Goal: Information Seeking & Learning: Learn about a topic

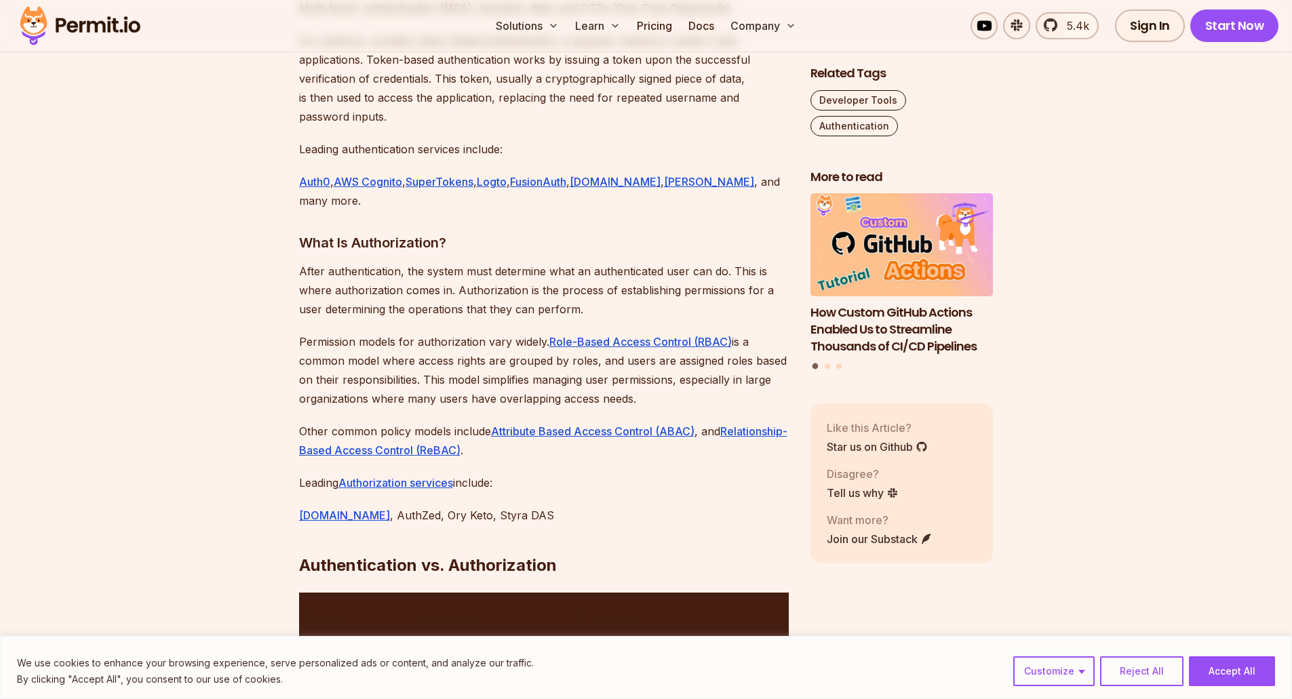
scroll to position [1696, 0]
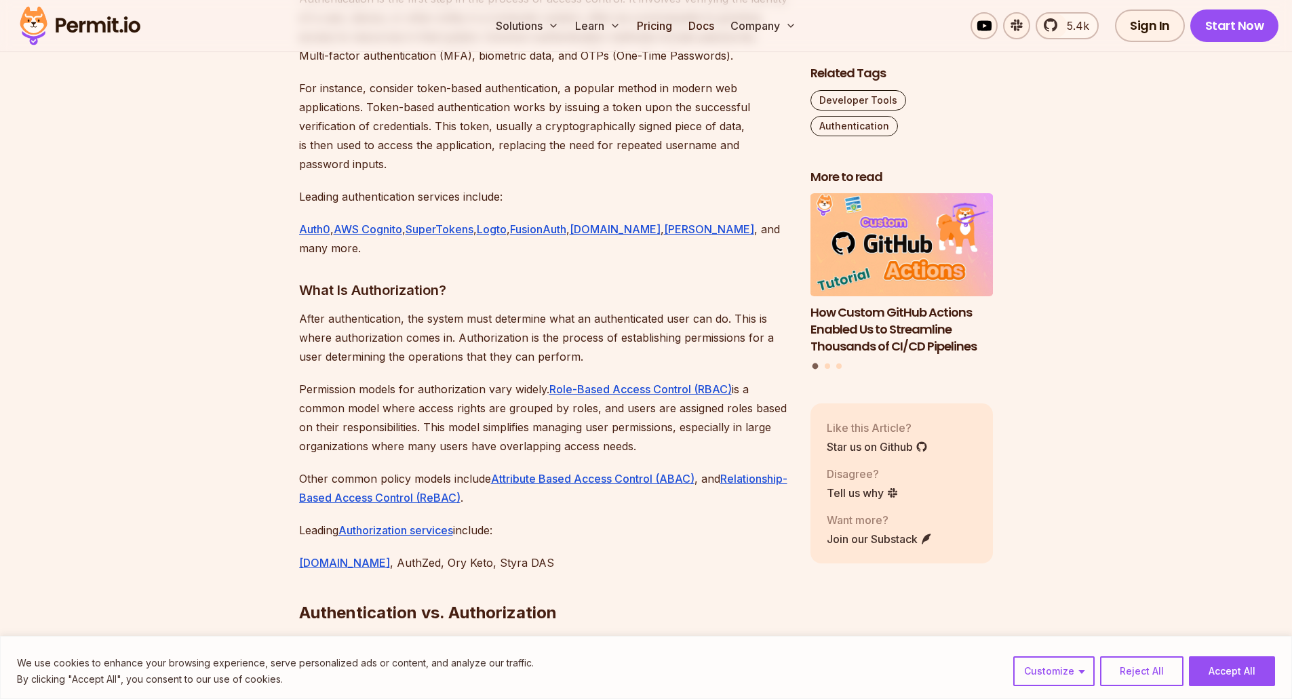
click at [96, 12] on img at bounding box center [80, 26] width 133 height 46
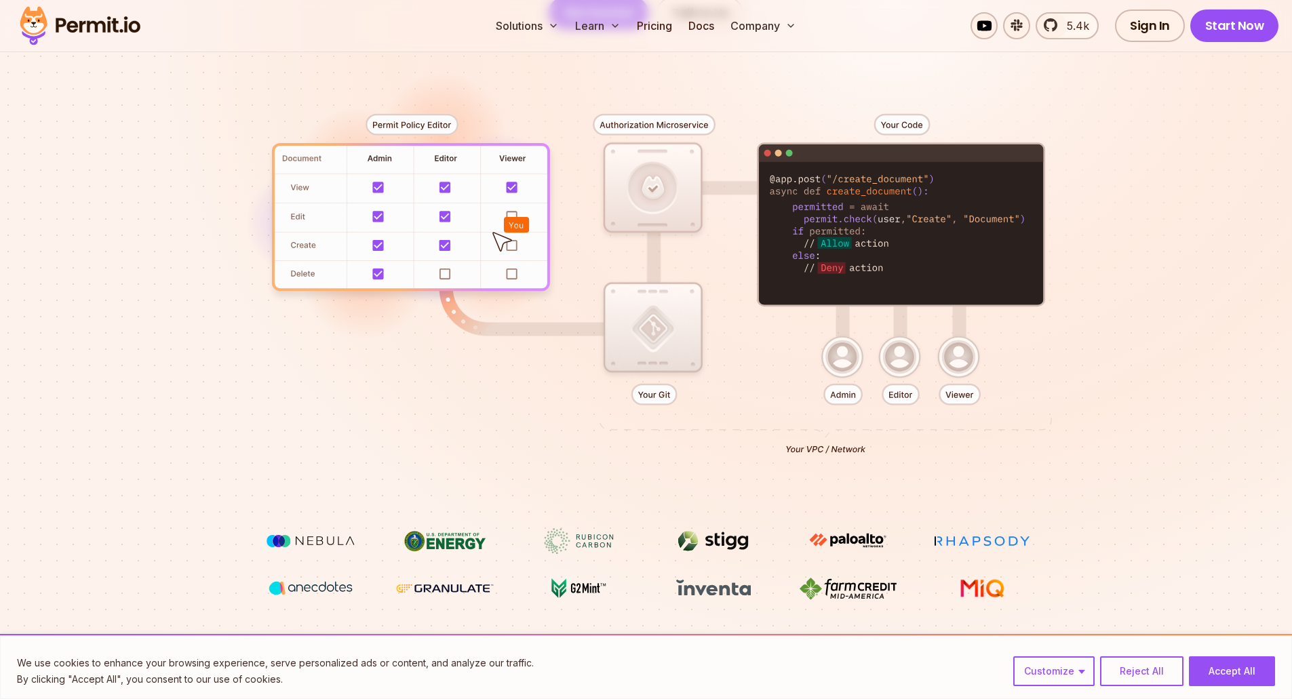
scroll to position [339, 0]
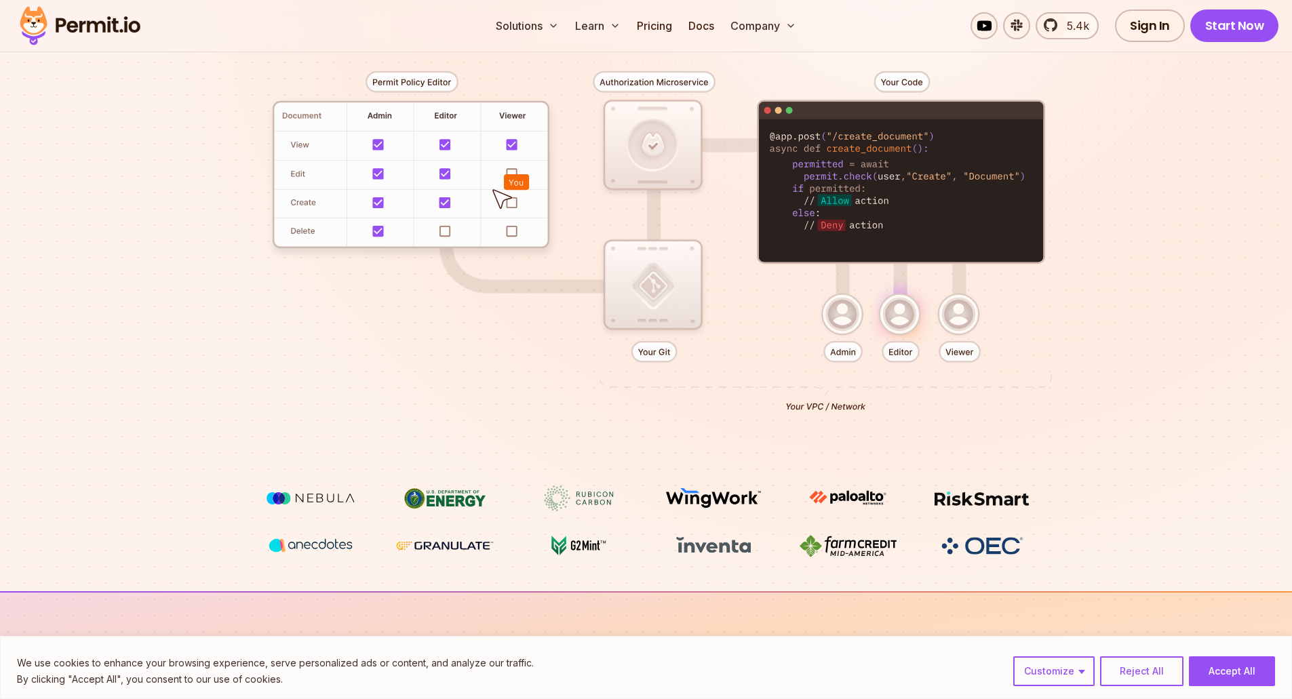
click at [893, 319] on div at bounding box center [647, 235] width 950 height 499
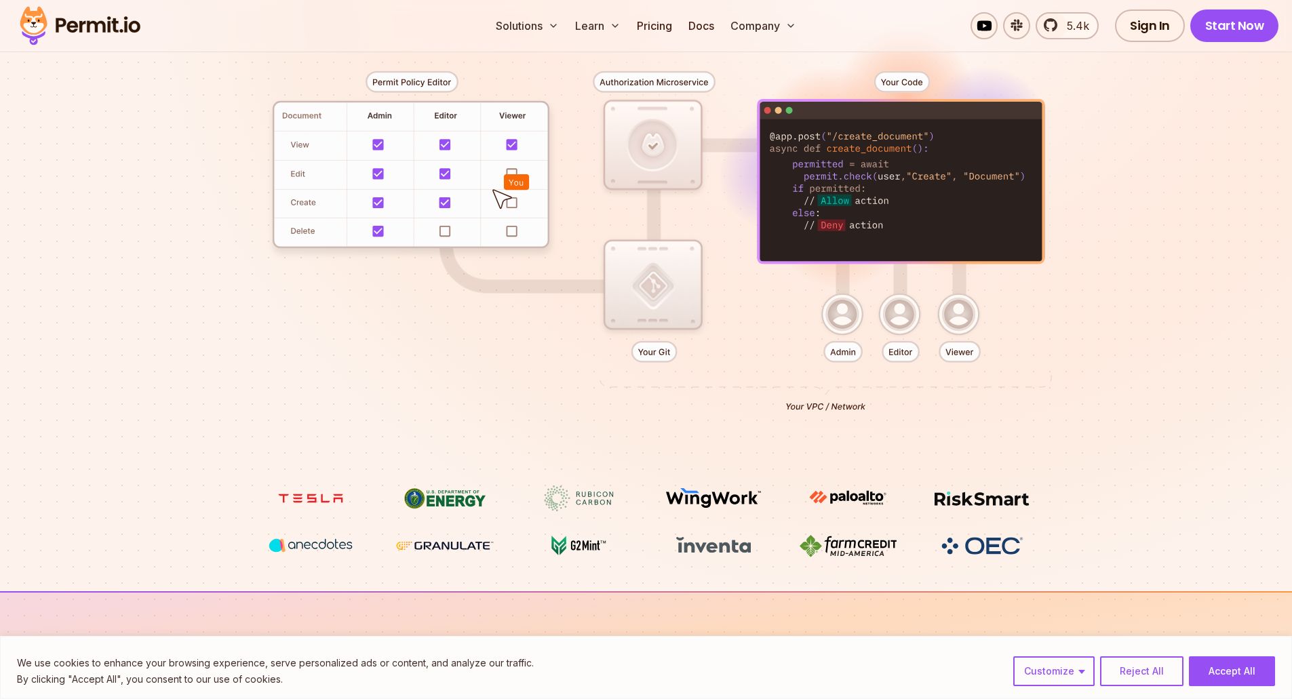
click at [849, 317] on div at bounding box center [647, 235] width 950 height 499
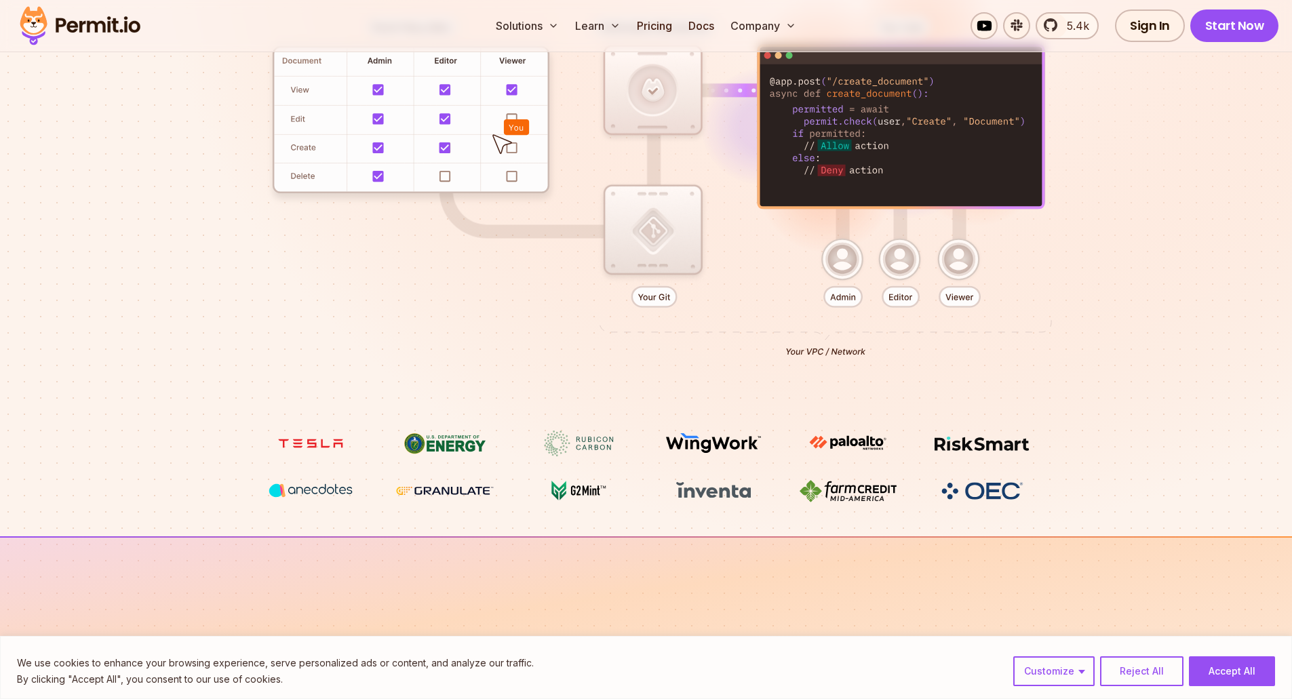
scroll to position [678, 0]
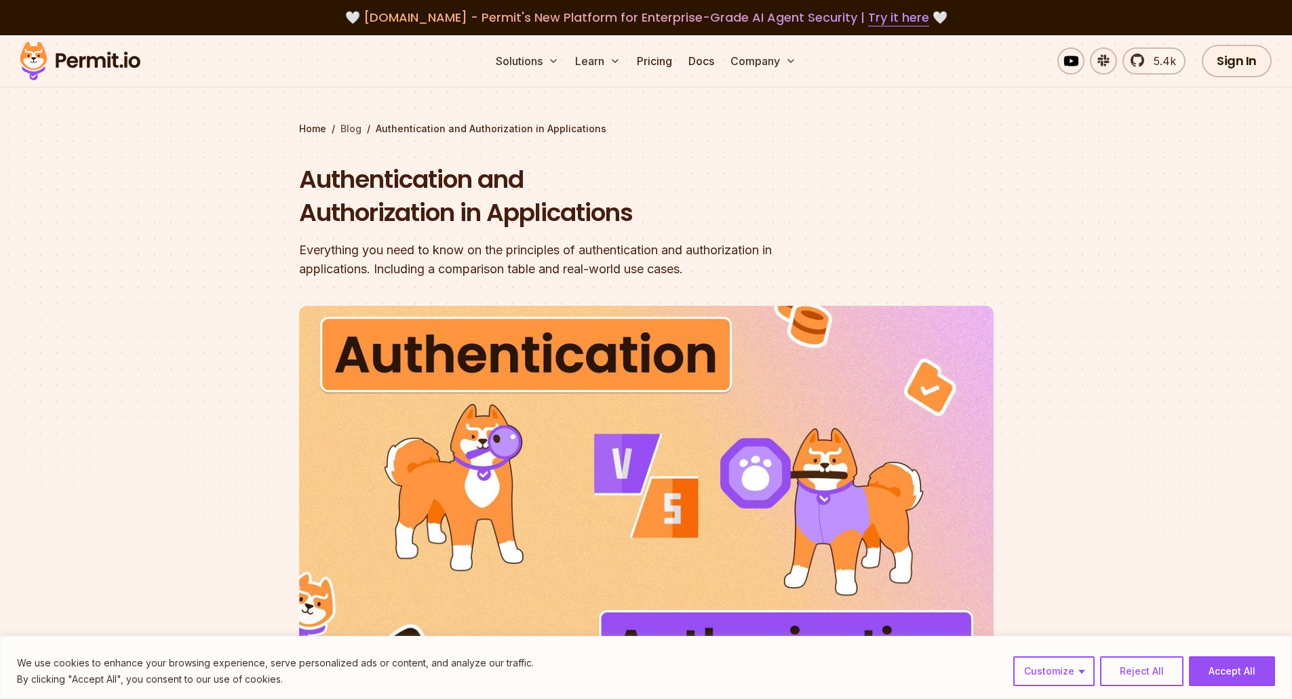
click at [356, 127] on link "Blog" at bounding box center [351, 129] width 21 height 14
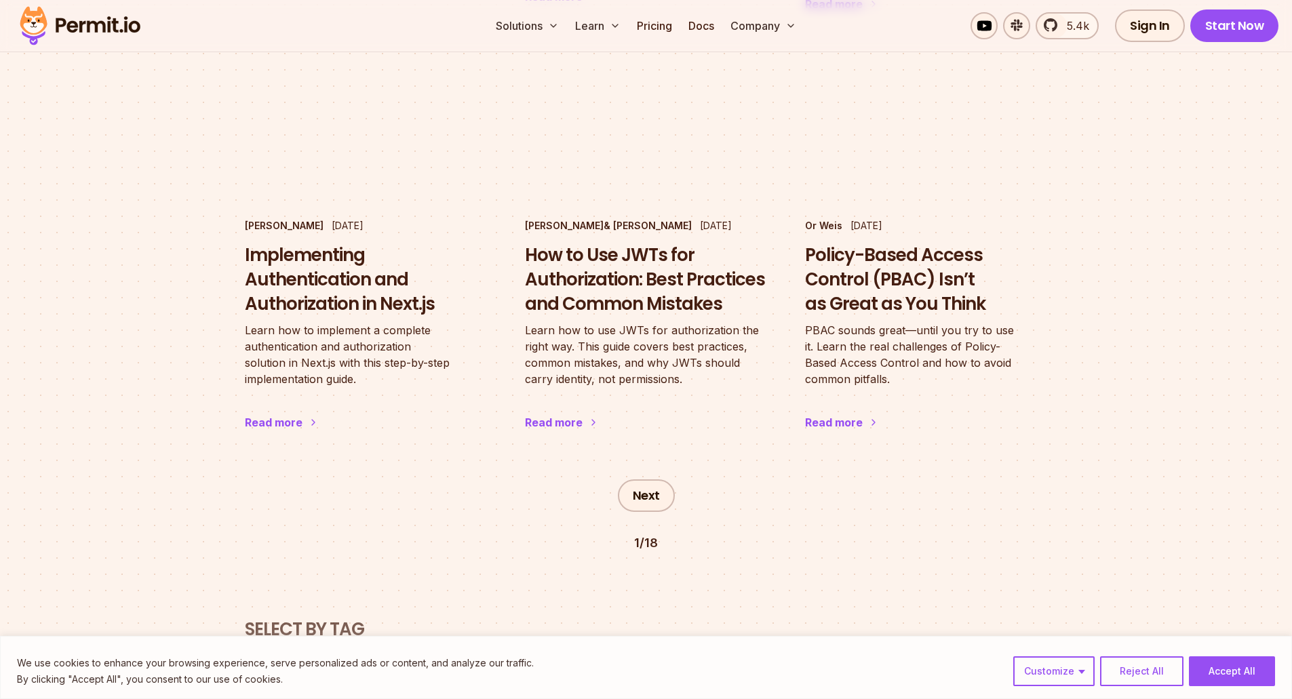
scroll to position [2306, 0]
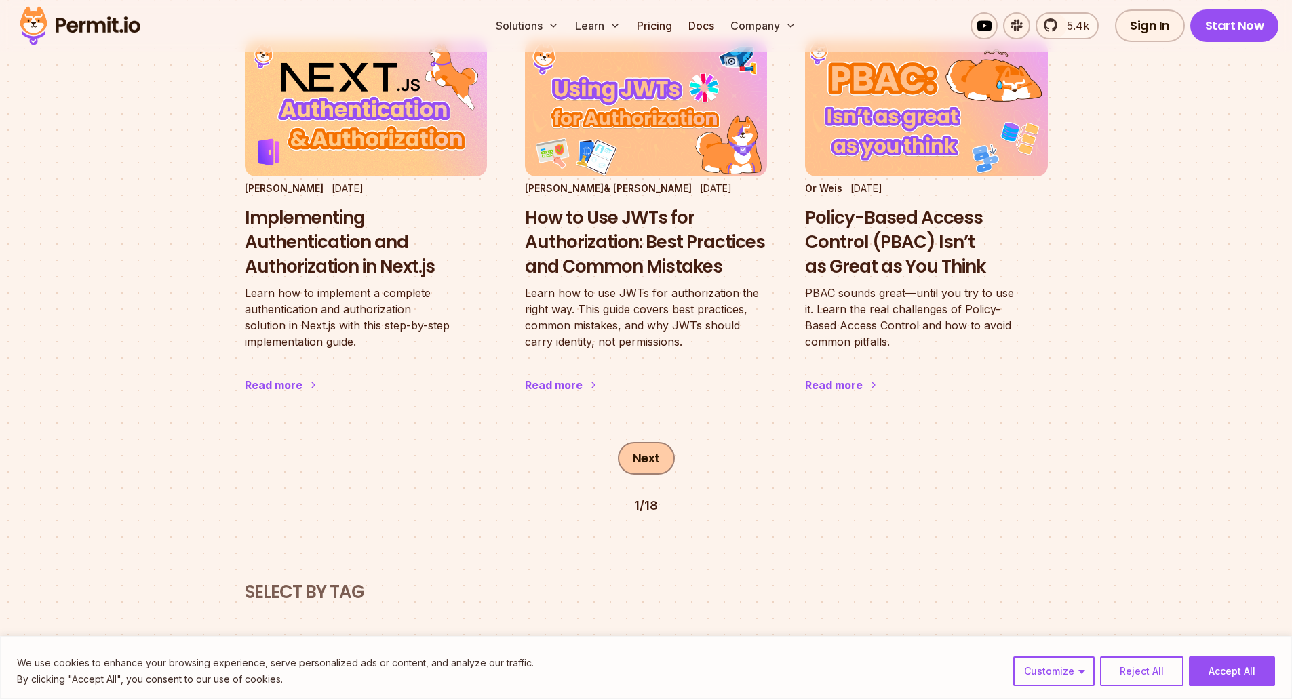
click at [661, 442] on link "Next" at bounding box center [646, 458] width 57 height 33
